Goal: Transaction & Acquisition: Purchase product/service

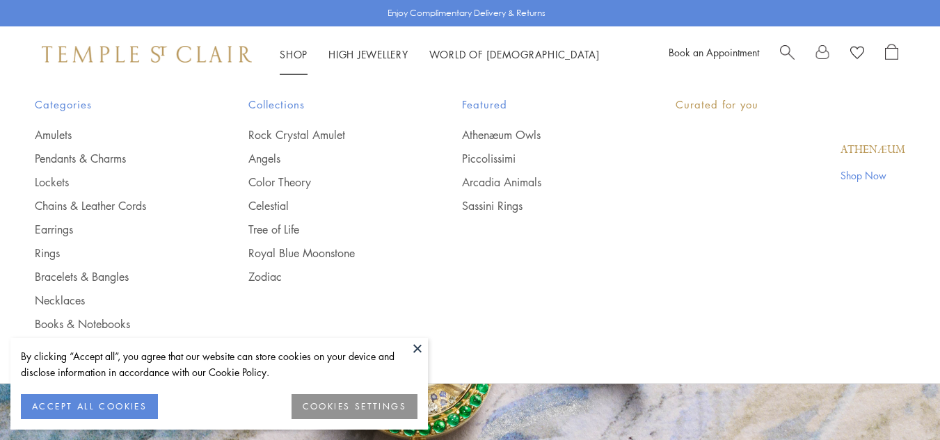
click at [294, 56] on link "Shop Shop" at bounding box center [294, 54] width 28 height 14
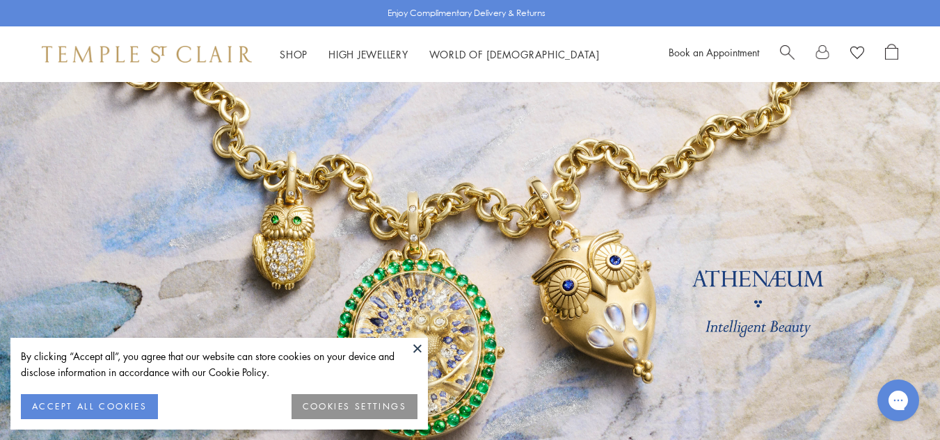
click at [416, 352] on button at bounding box center [417, 348] width 21 height 21
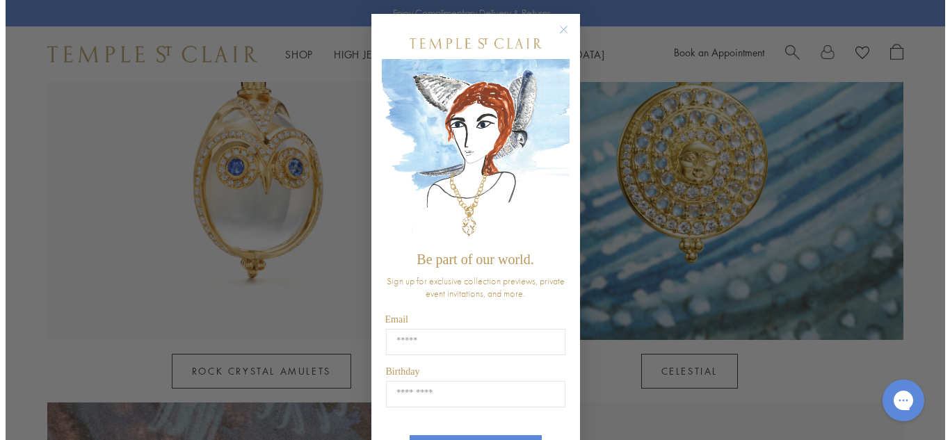
scroll to position [1566, 0]
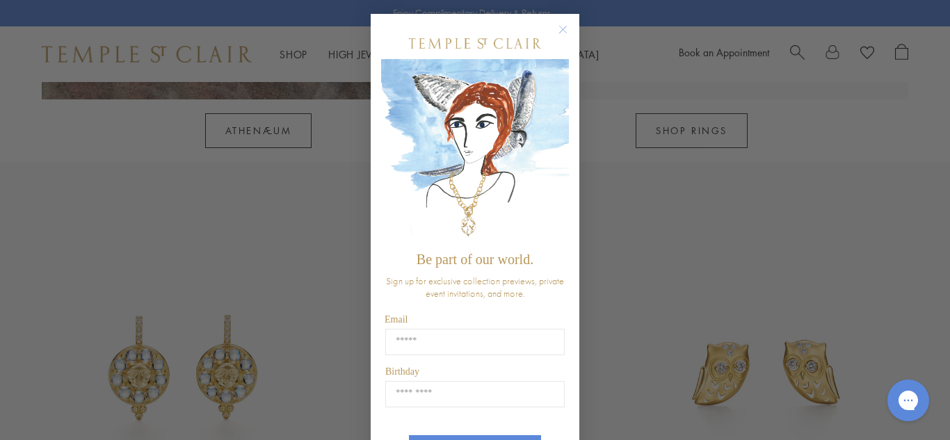
click at [555, 26] on circle "Close dialog" at bounding box center [563, 30] width 17 height 17
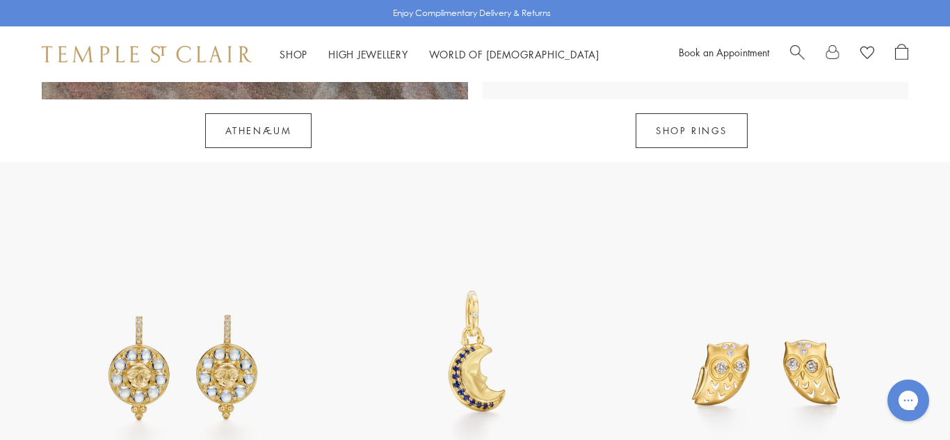
click at [707, 111] on div "Close dialog Be part of our world. Sign up for exclusive collection previews, p…" at bounding box center [475, 220] width 950 height 440
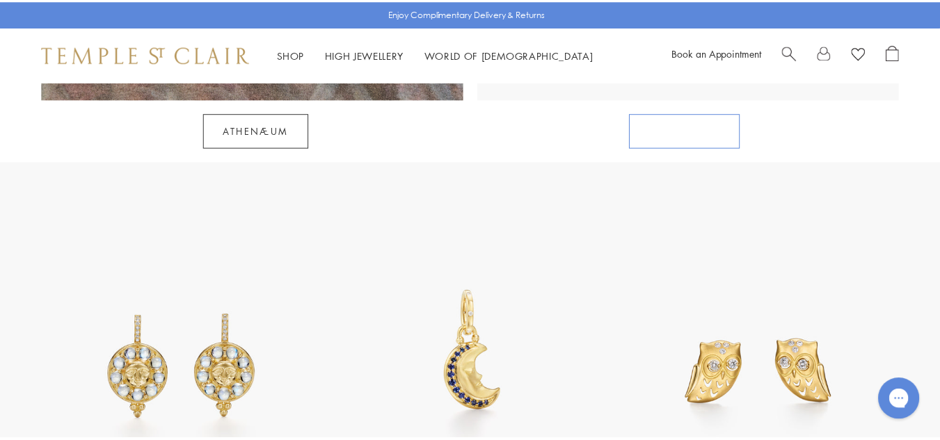
scroll to position [1561, 0]
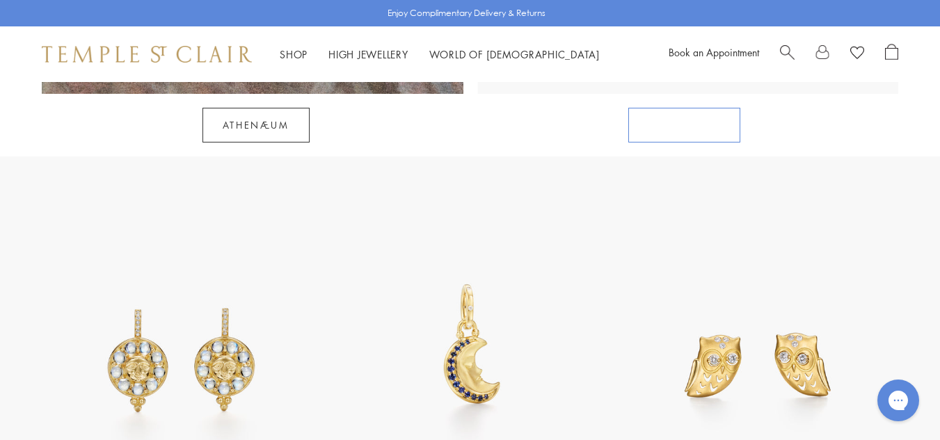
click at [653, 108] on link "SHOP RINGS" at bounding box center [684, 125] width 112 height 35
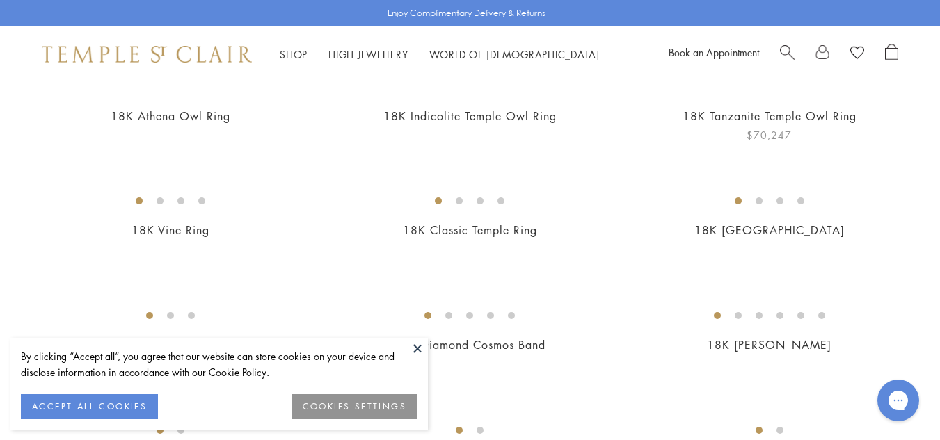
scroll to position [186, 0]
click at [0, 0] on img at bounding box center [0, 0] width 0 height 0
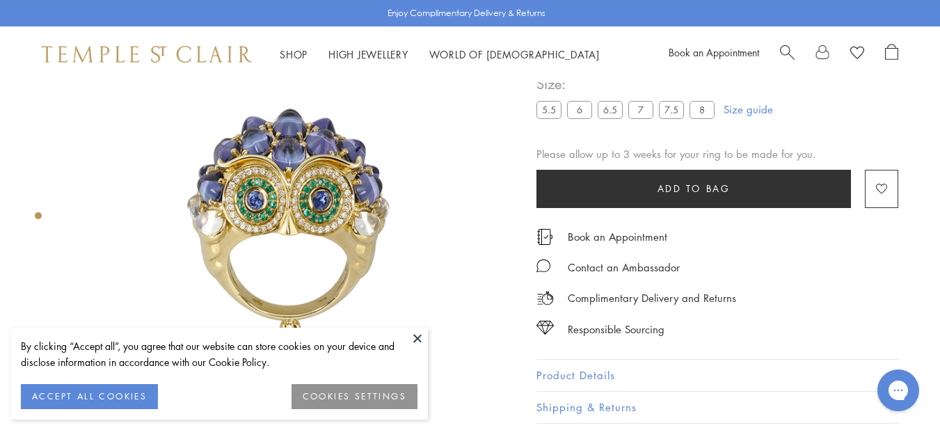
click at [414, 332] on button at bounding box center [417, 338] width 21 height 21
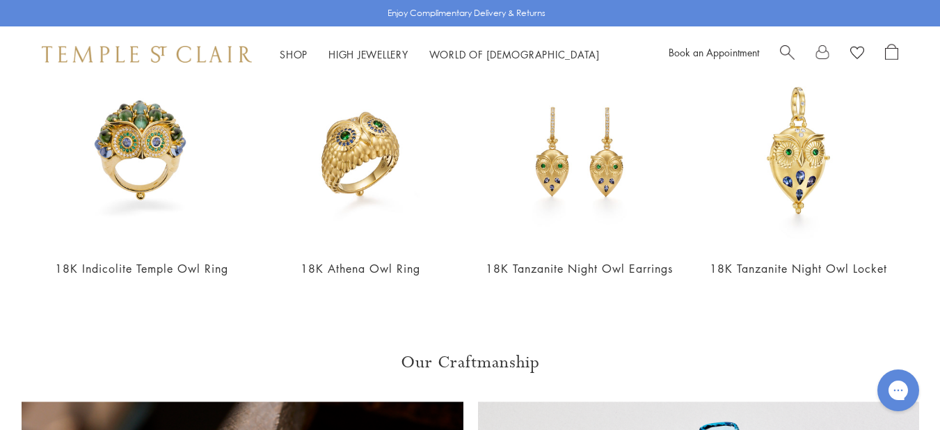
scroll to position [579, 0]
